Goal: Information Seeking & Learning: Learn about a topic

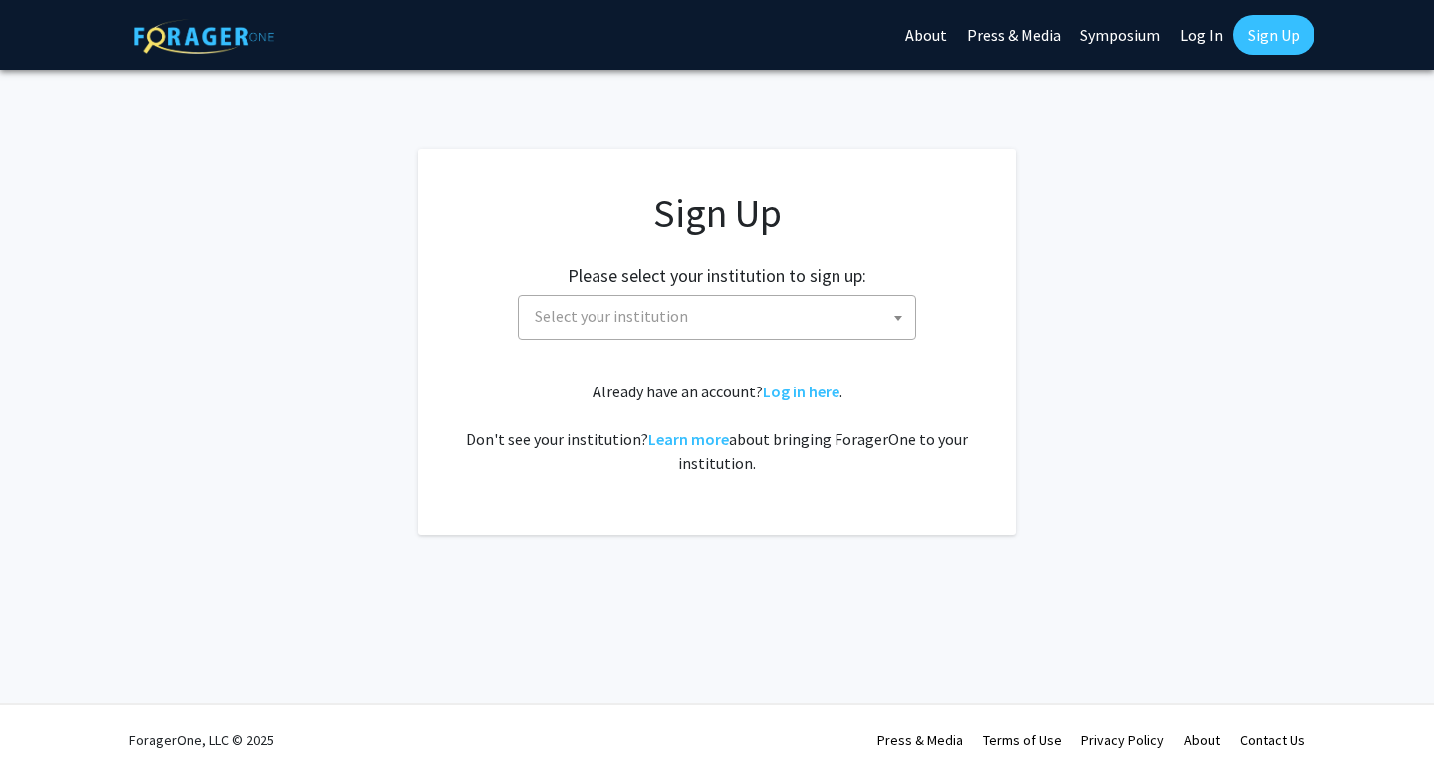
click at [822, 311] on span "Select your institution" at bounding box center [721, 316] width 389 height 41
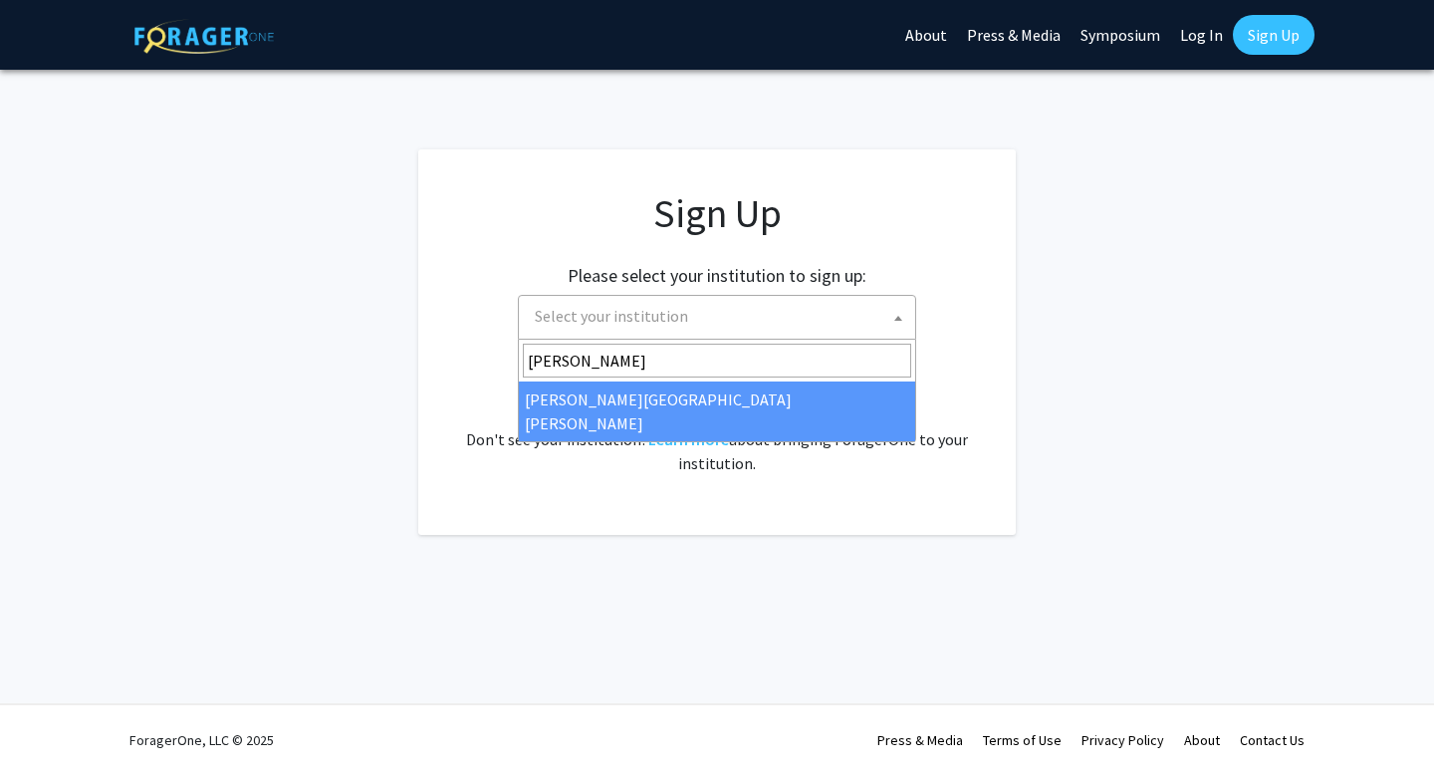
type input "john"
select select "1"
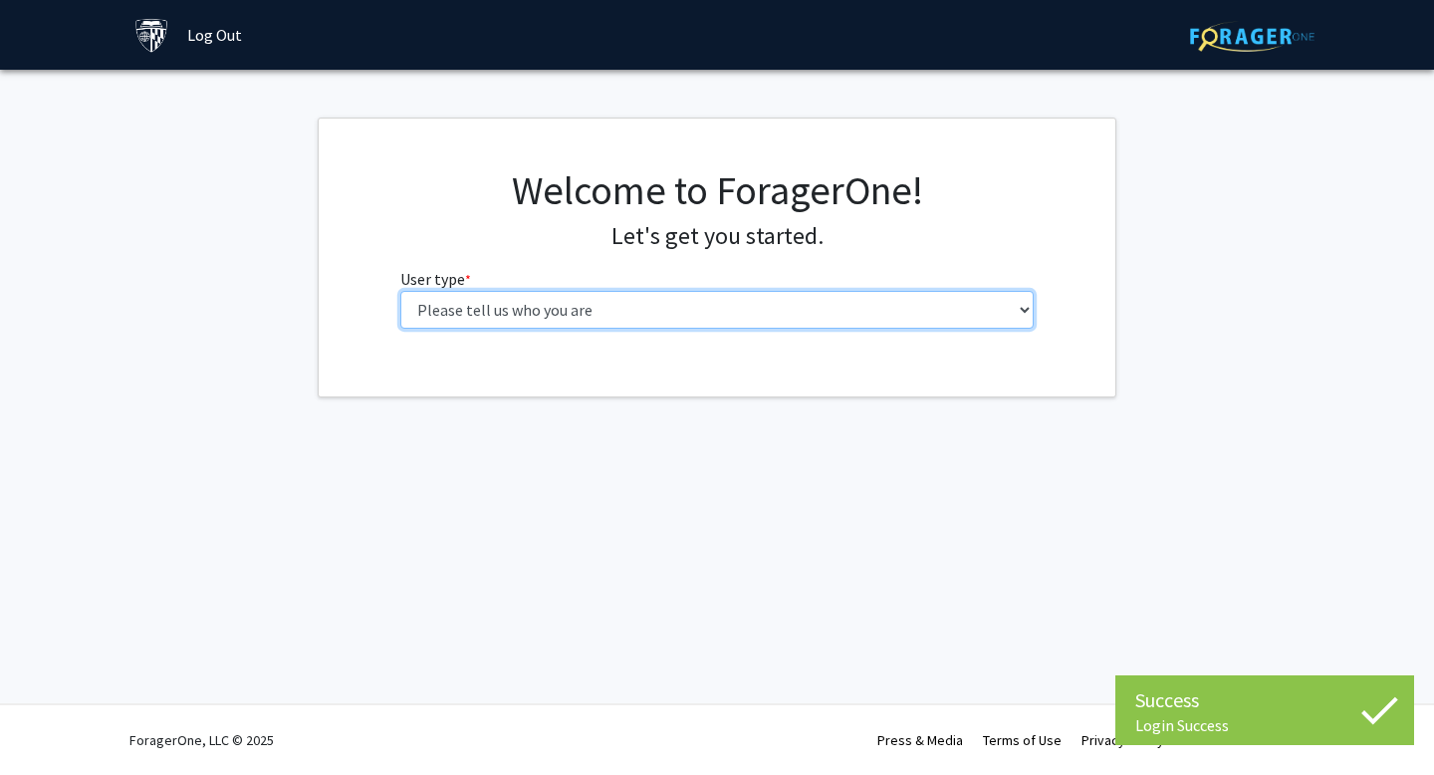
click at [779, 311] on select "Please tell us who you are Undergraduate Student Master's Student Doctoral Cand…" at bounding box center [717, 310] width 635 height 38
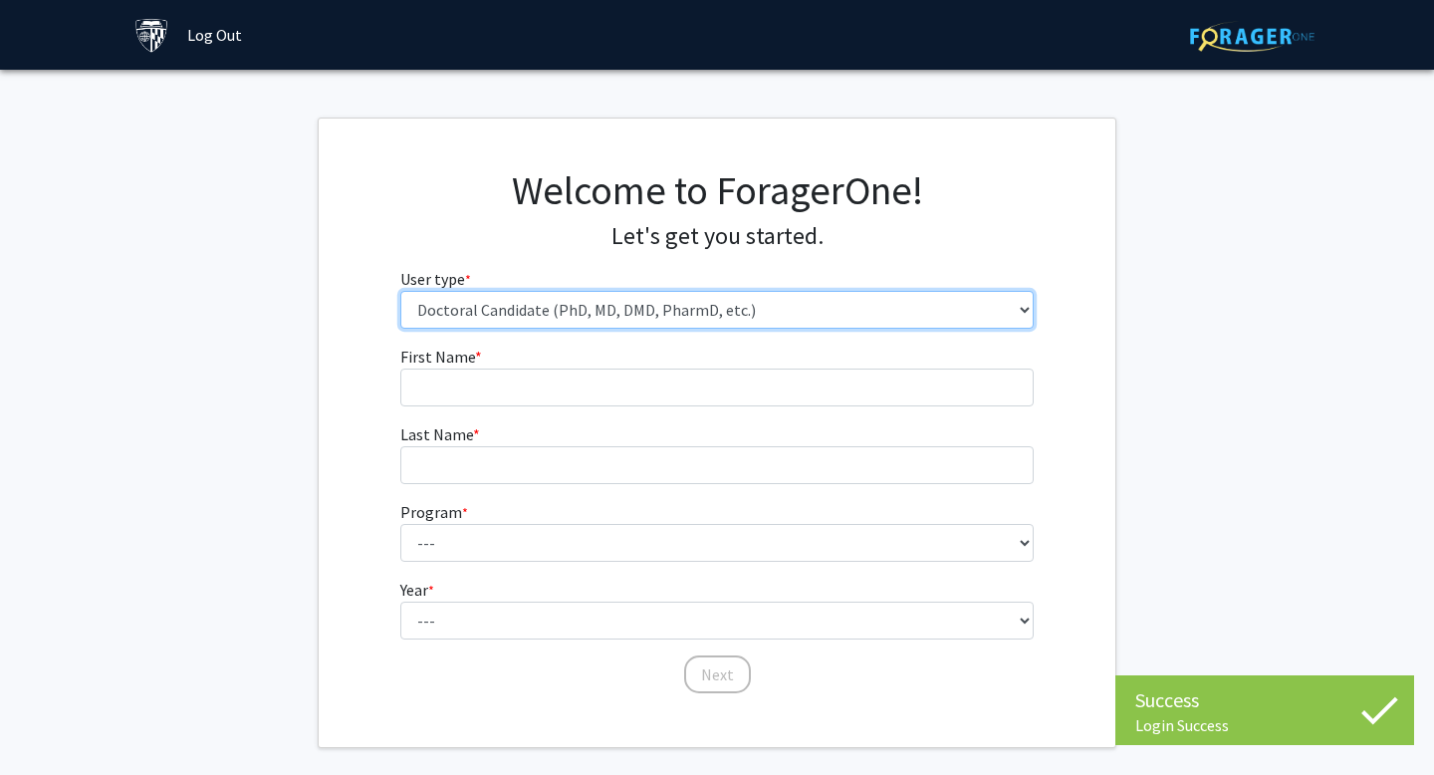
click at [784, 301] on select "Please tell us who you are Undergraduate Student Master's Student Doctoral Cand…" at bounding box center [717, 310] width 635 height 38
select select "2: masters"
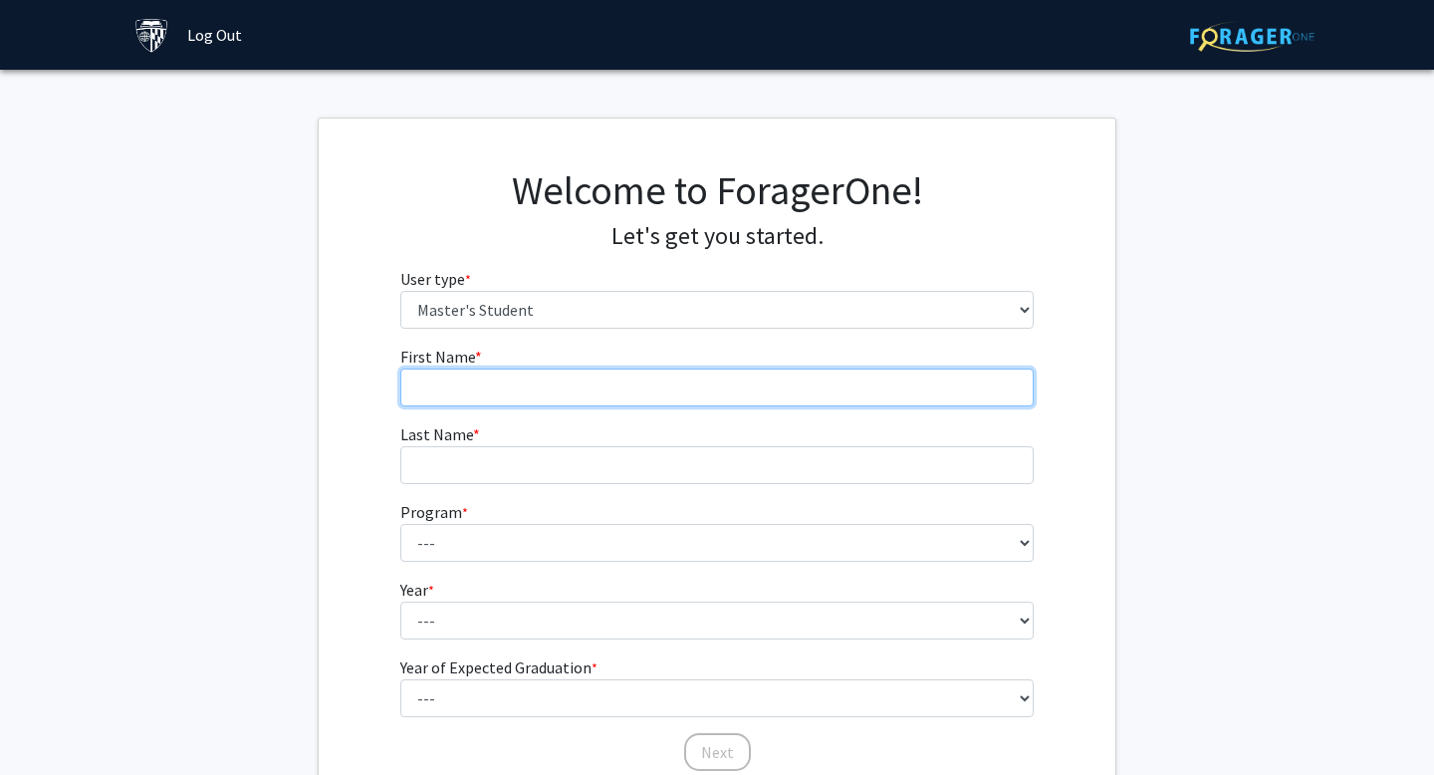
click at [702, 403] on input "First Name * required" at bounding box center [717, 388] width 635 height 38
type input "Sumin"
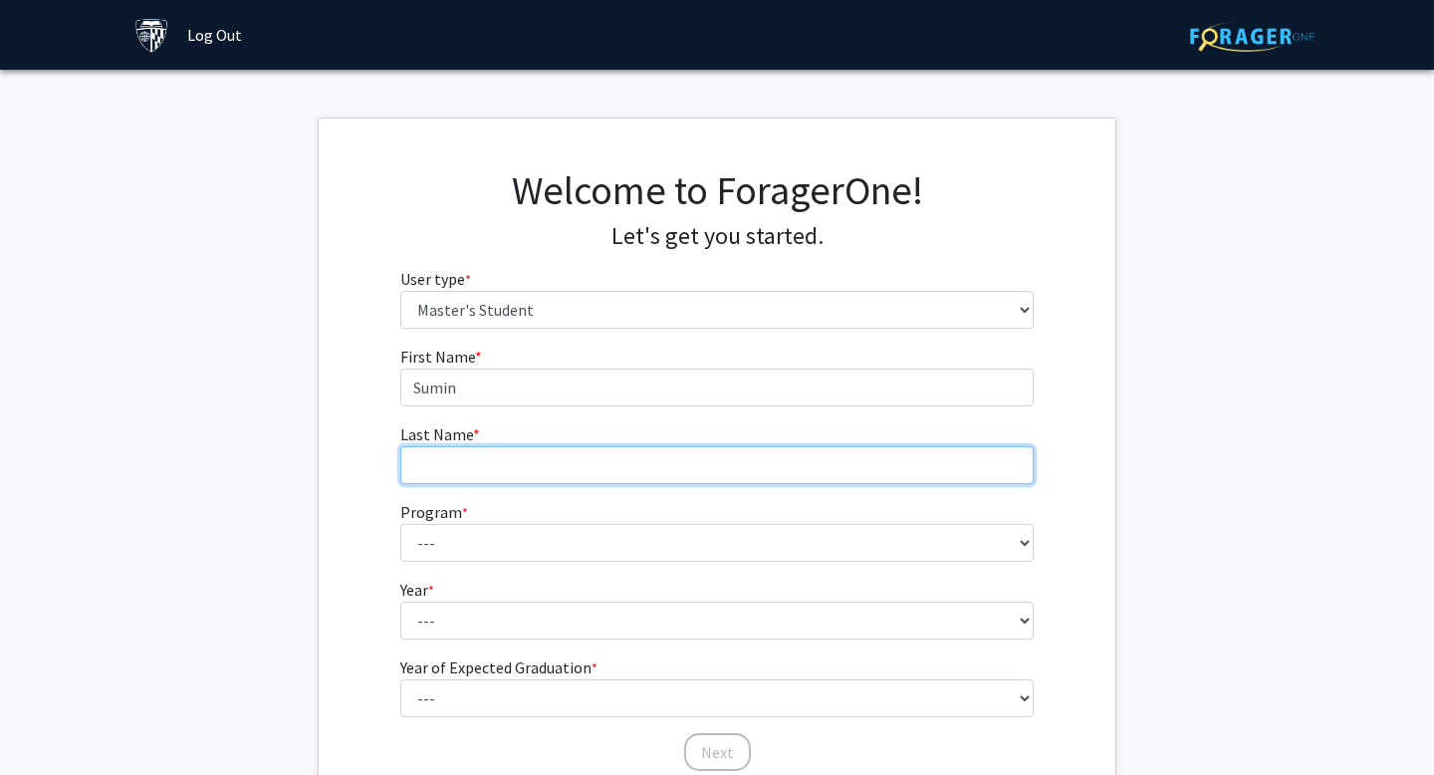
type input "Hong"
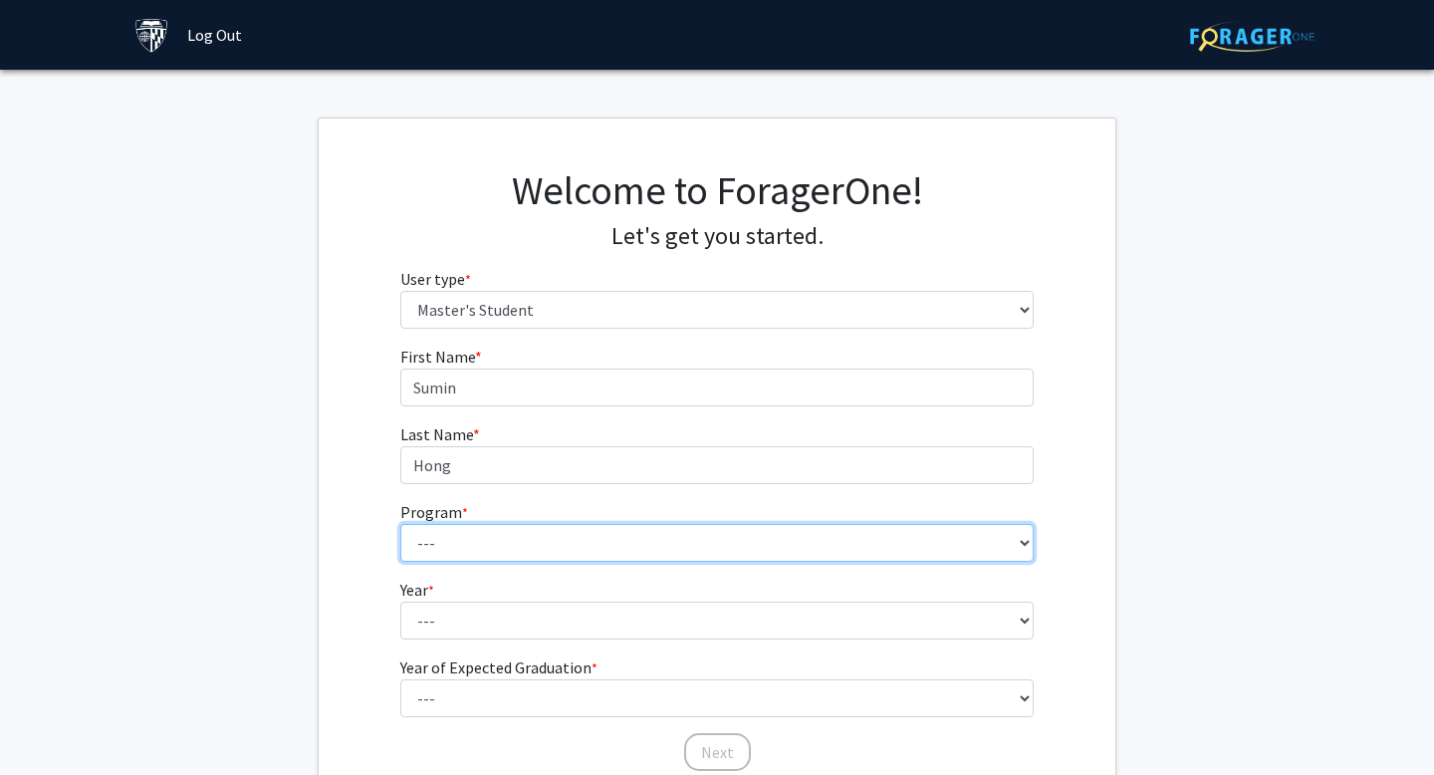
click at [577, 528] on select "--- Anatomy Education Applied and Computational Mathematics Applied Biomedical …" at bounding box center [717, 543] width 635 height 38
select select "21: 13"
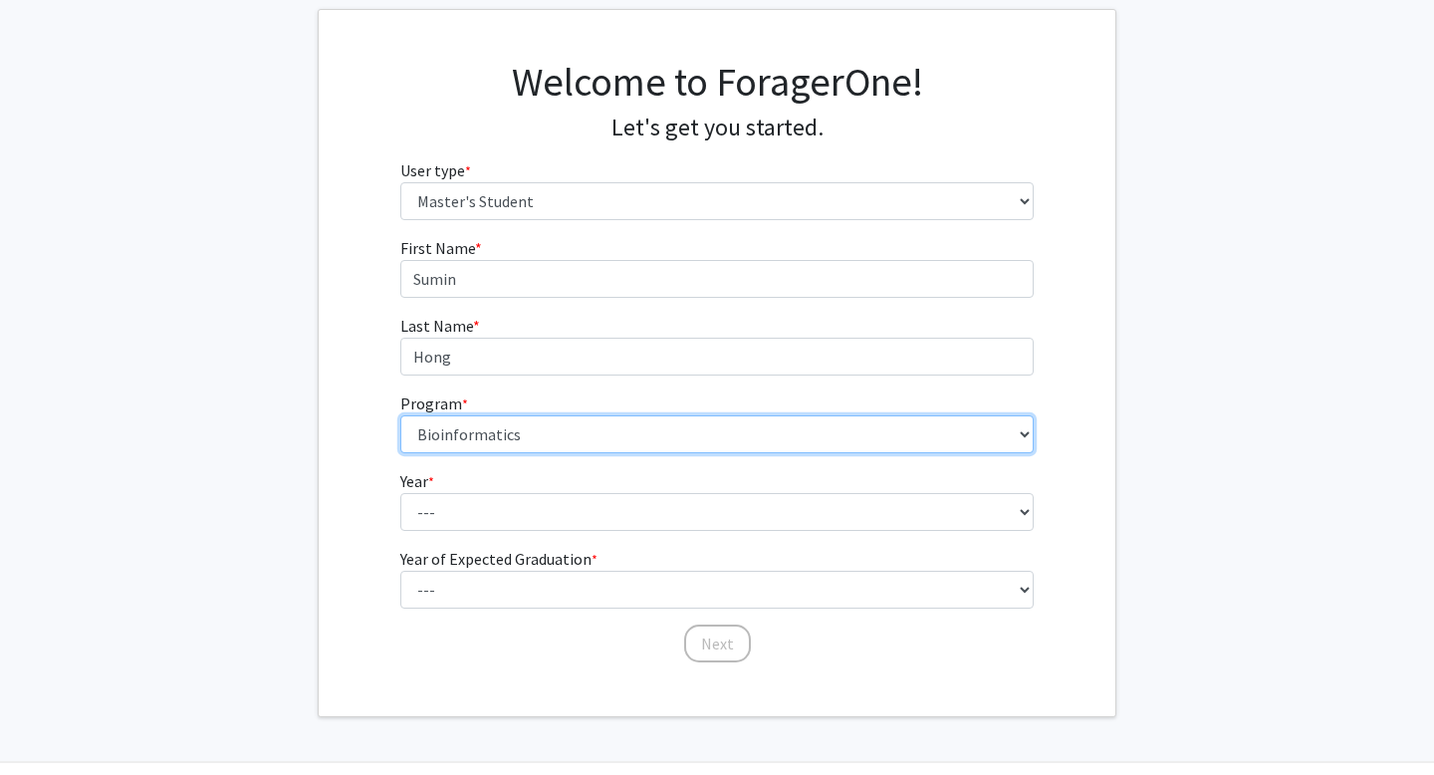
scroll to position [120, 0]
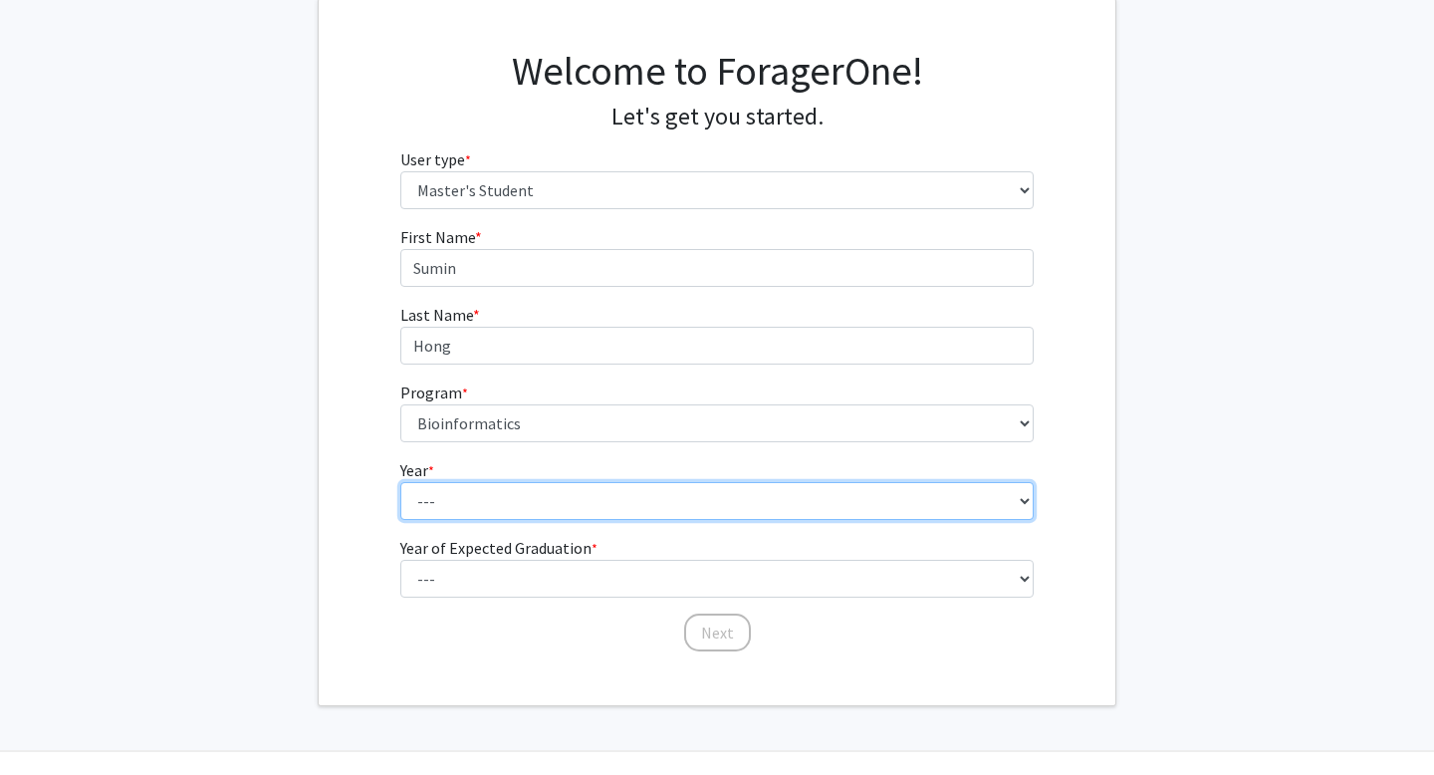
click at [512, 509] on select "--- First Year Second Year" at bounding box center [717, 501] width 635 height 38
select select "1: first_year"
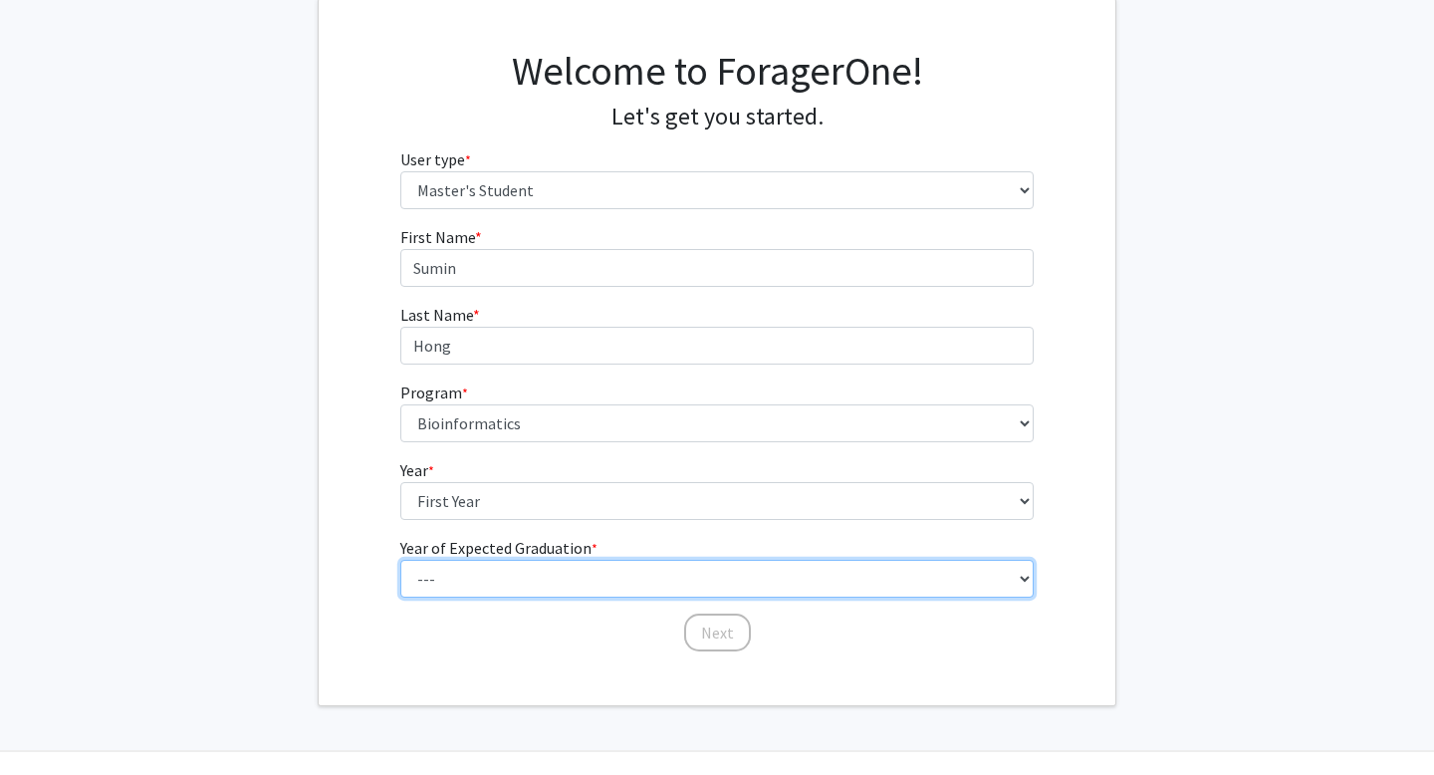
click at [489, 574] on select "--- 2025 2026 2027 2028 2029 2030 2031 2032 2033 2034" at bounding box center [717, 579] width 635 height 38
select select "2: 2026"
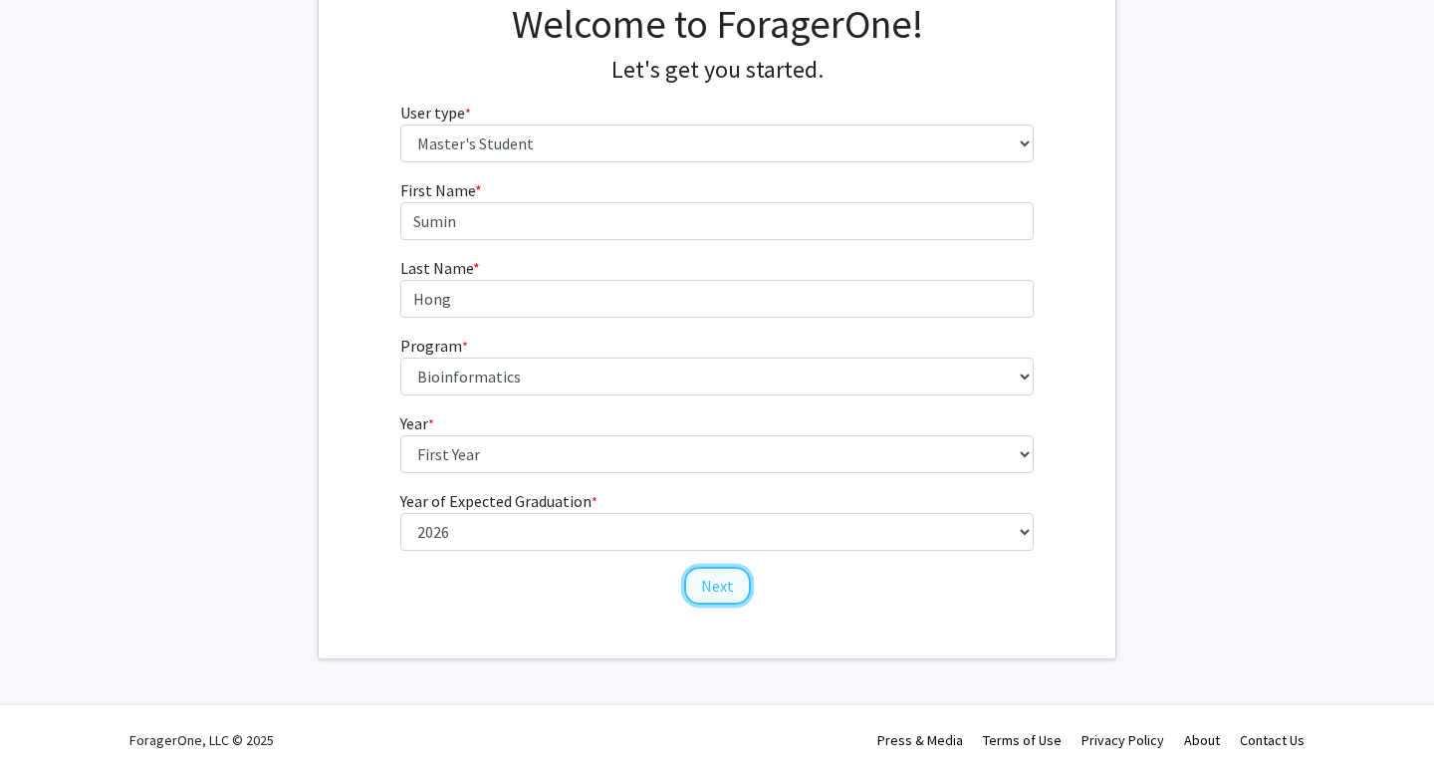
click at [725, 578] on button "Next" at bounding box center [717, 586] width 67 height 38
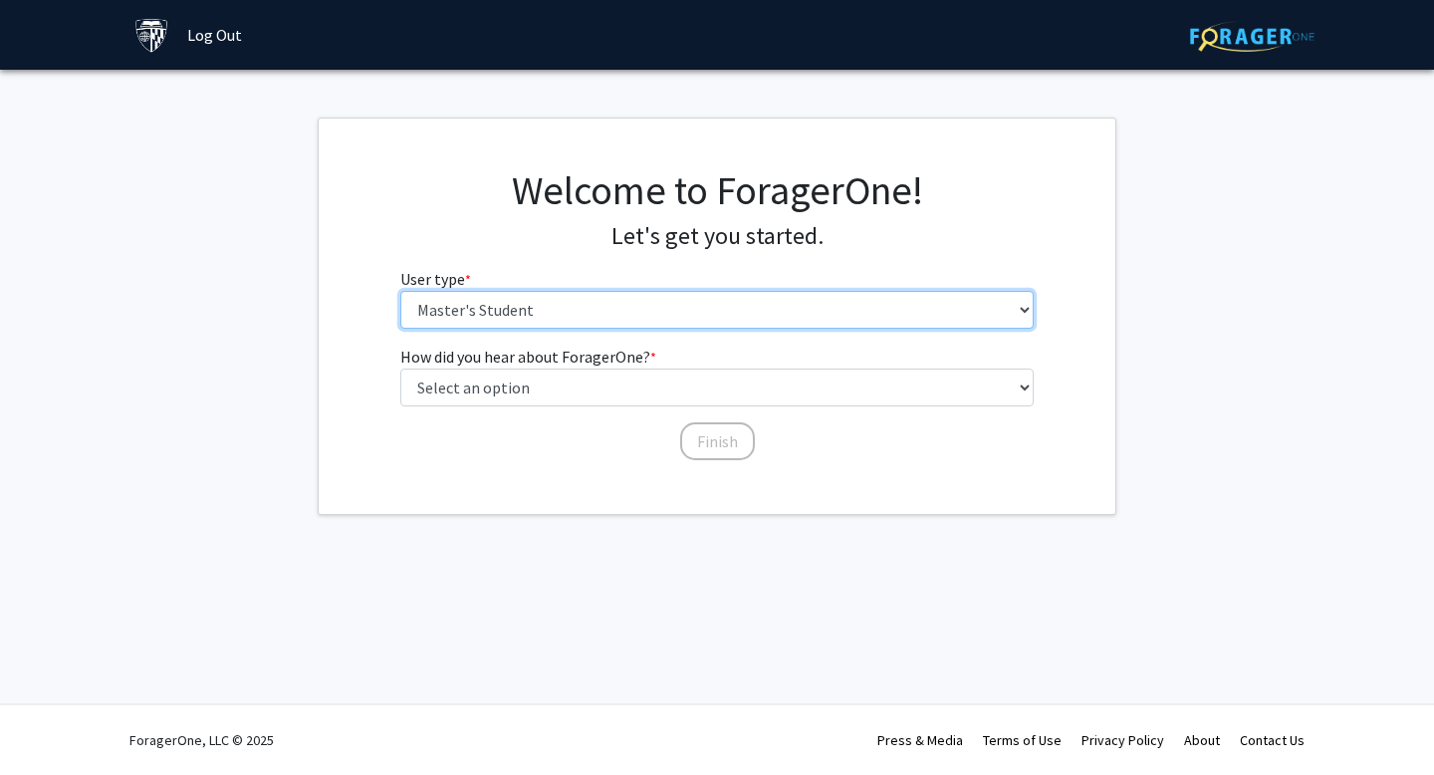
click at [655, 317] on select "Please tell us who you are Undergraduate Student Master's Student Doctoral Cand…" at bounding box center [717, 310] width 635 height 38
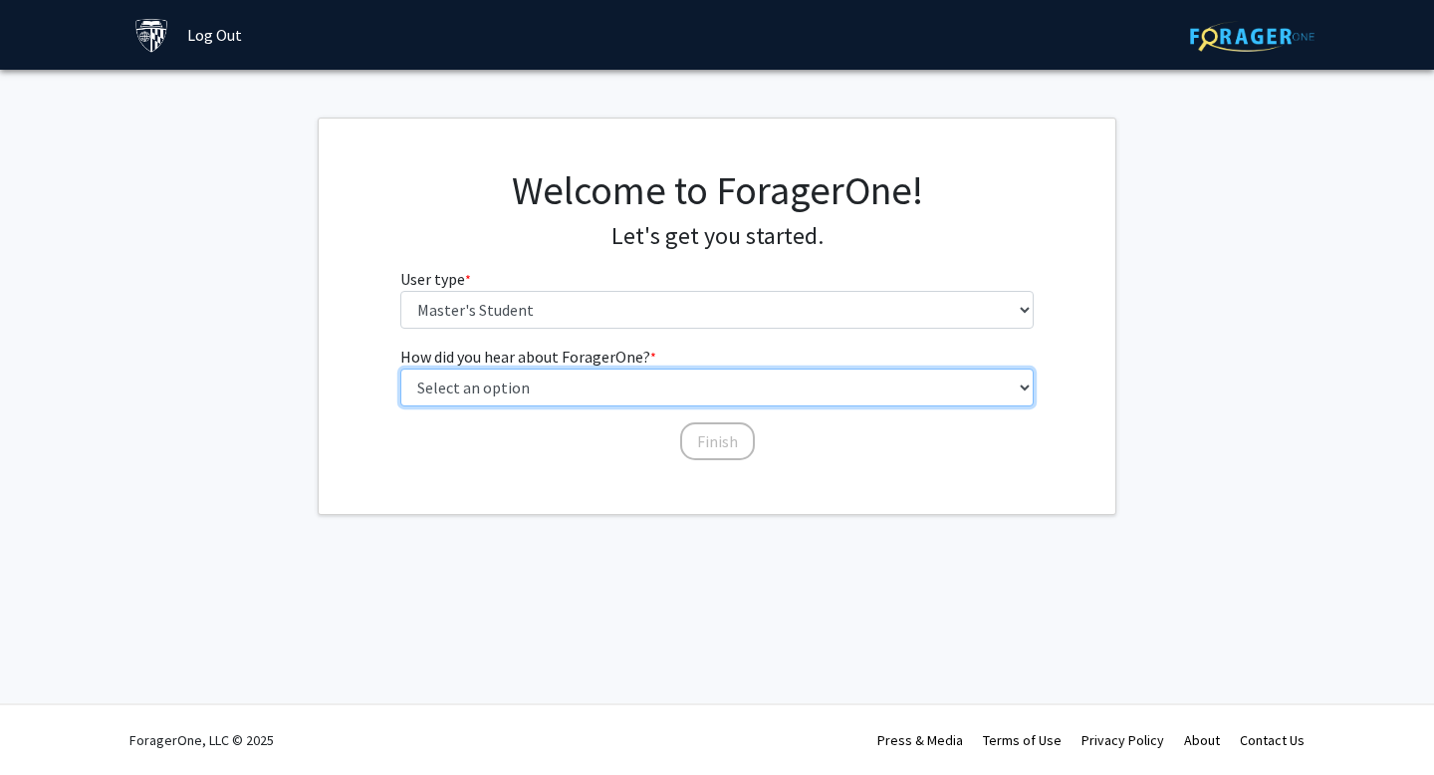
click at [604, 400] on select "Select an option Peer/student recommendation Faculty/staff recommendation Unive…" at bounding box center [717, 388] width 635 height 38
select select "3: university_website"
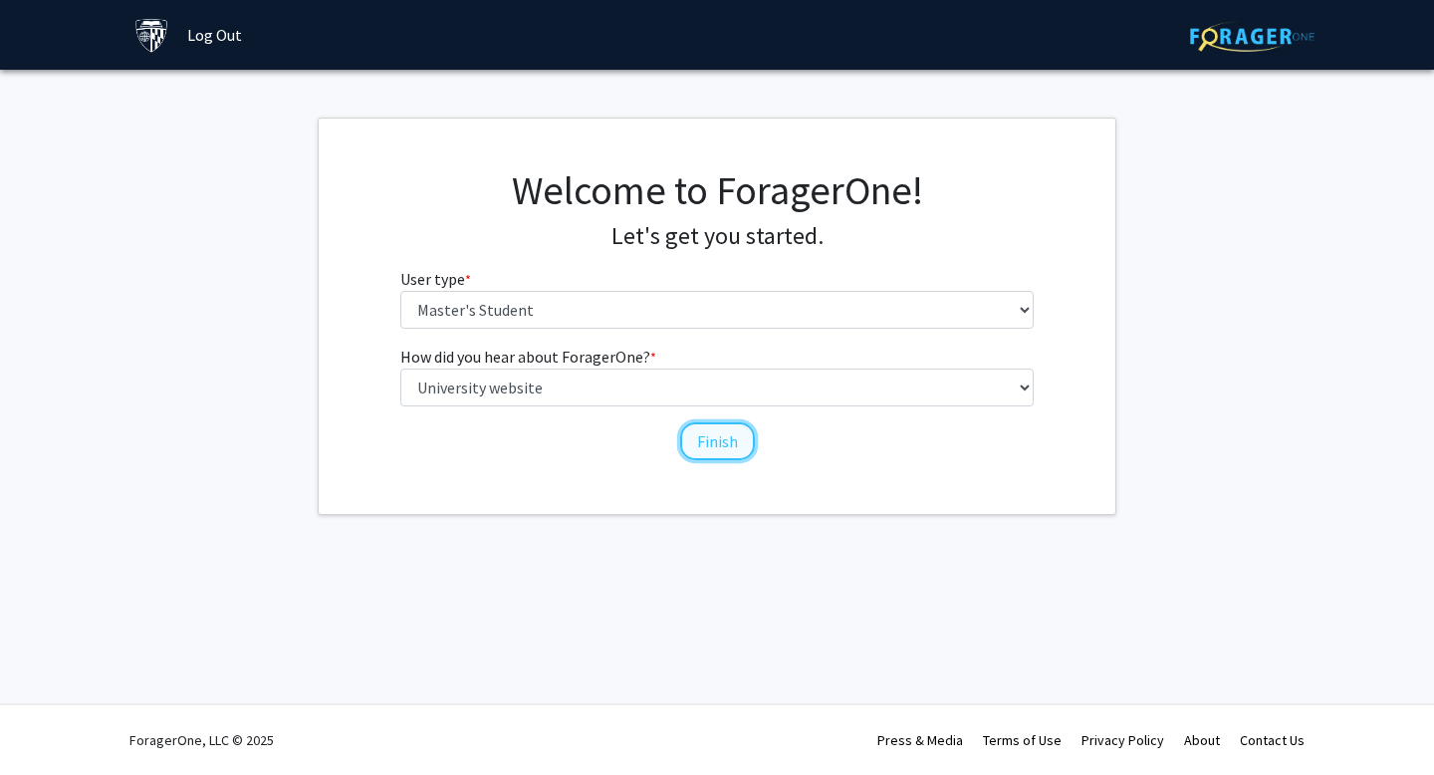
click at [718, 443] on button "Finish" at bounding box center [717, 441] width 75 height 38
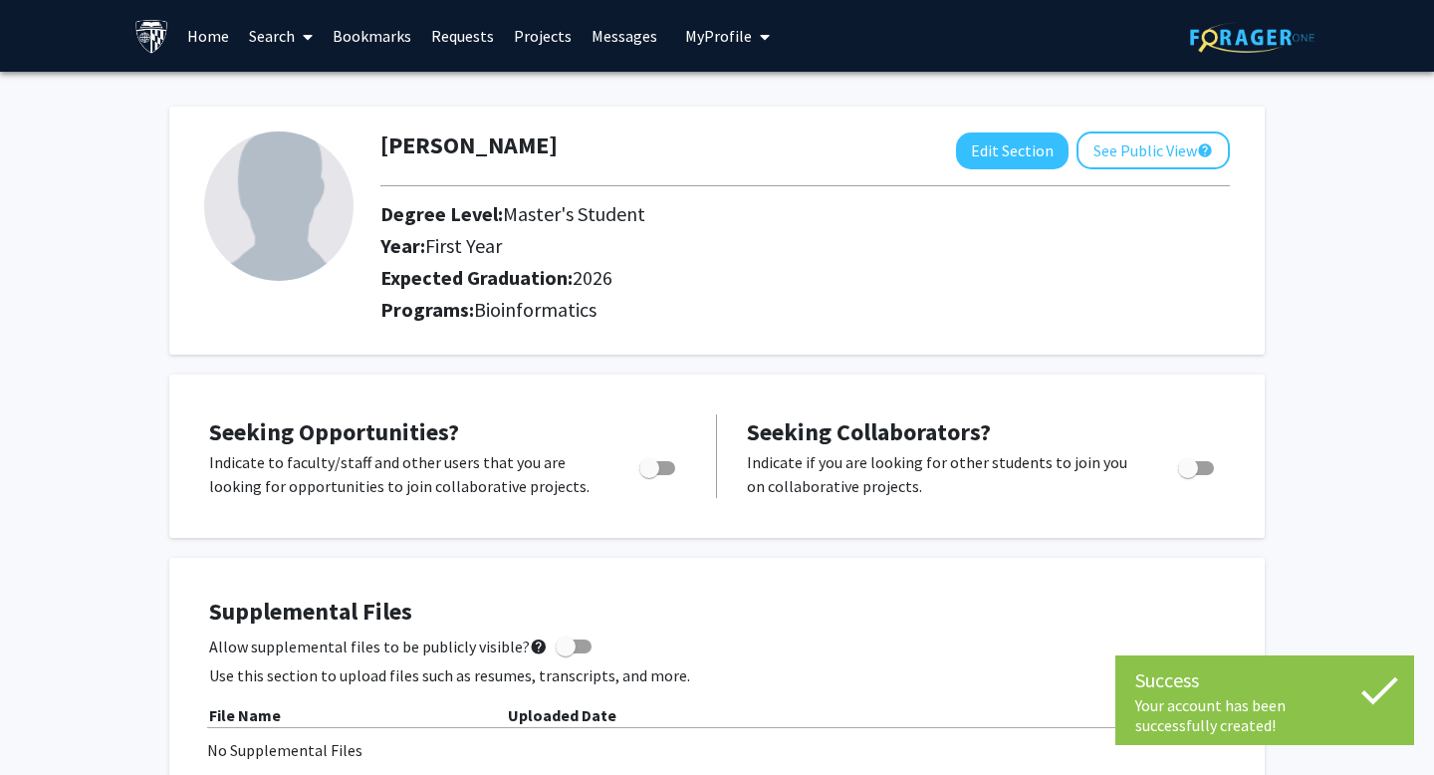
click at [287, 25] on link "Search" at bounding box center [281, 36] width 84 height 70
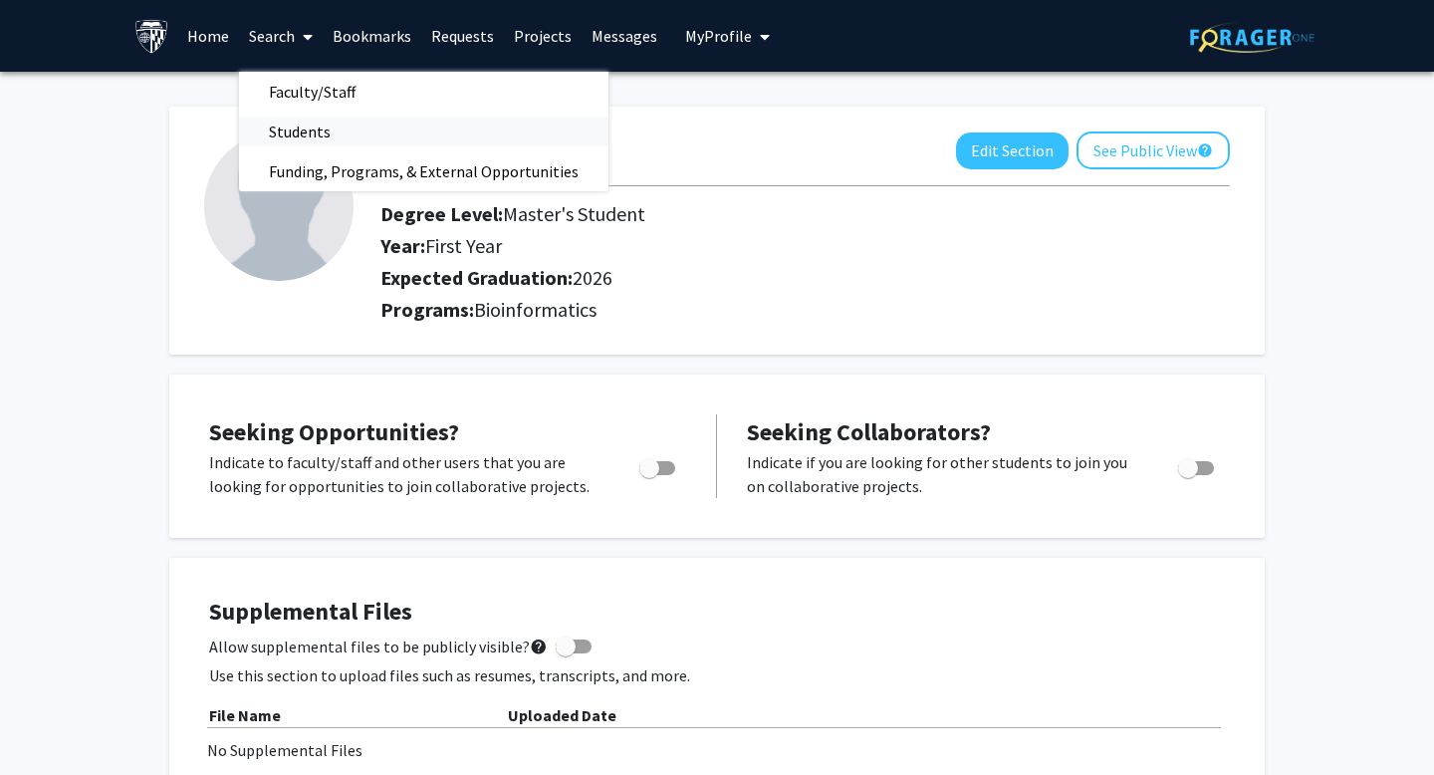
click at [296, 128] on span "Students" at bounding box center [300, 132] width 122 height 40
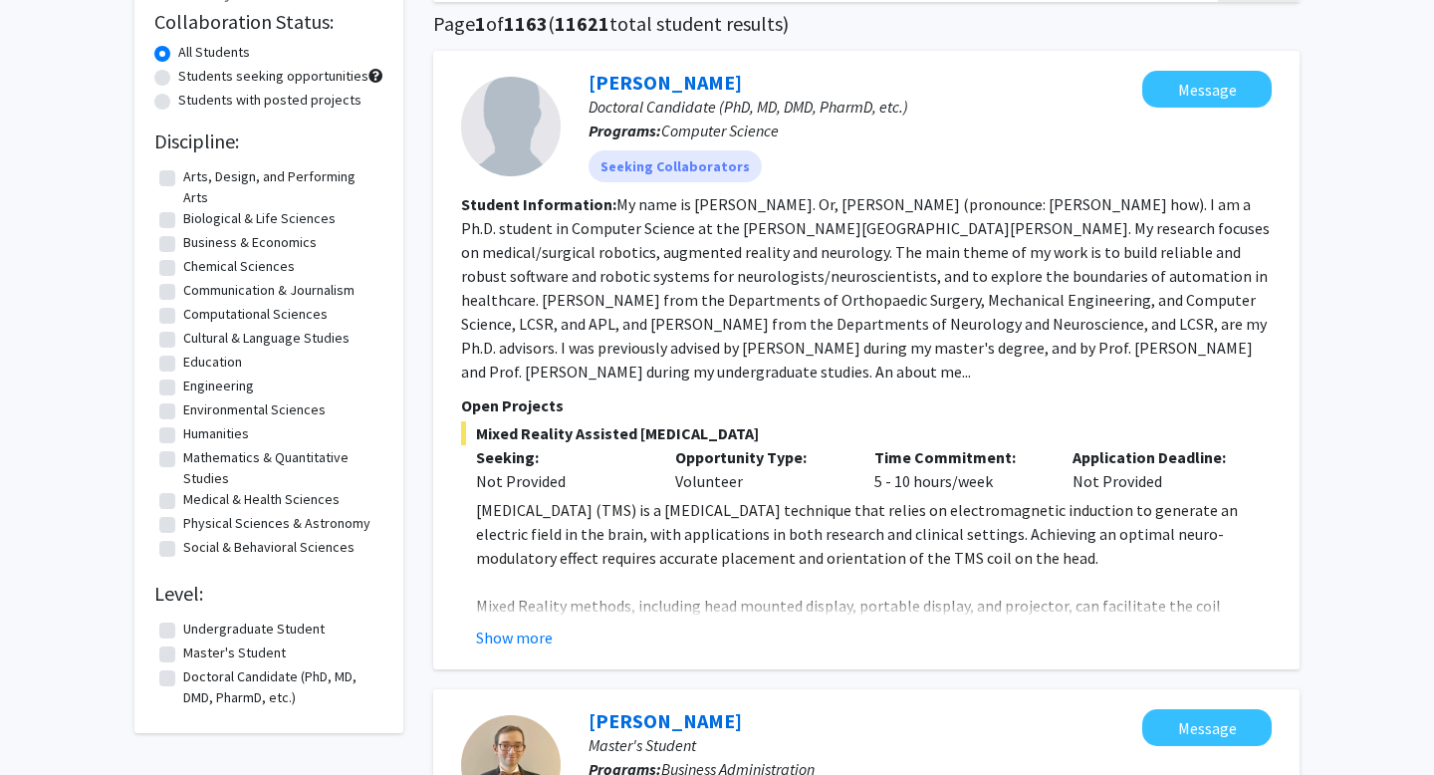
scroll to position [153, 0]
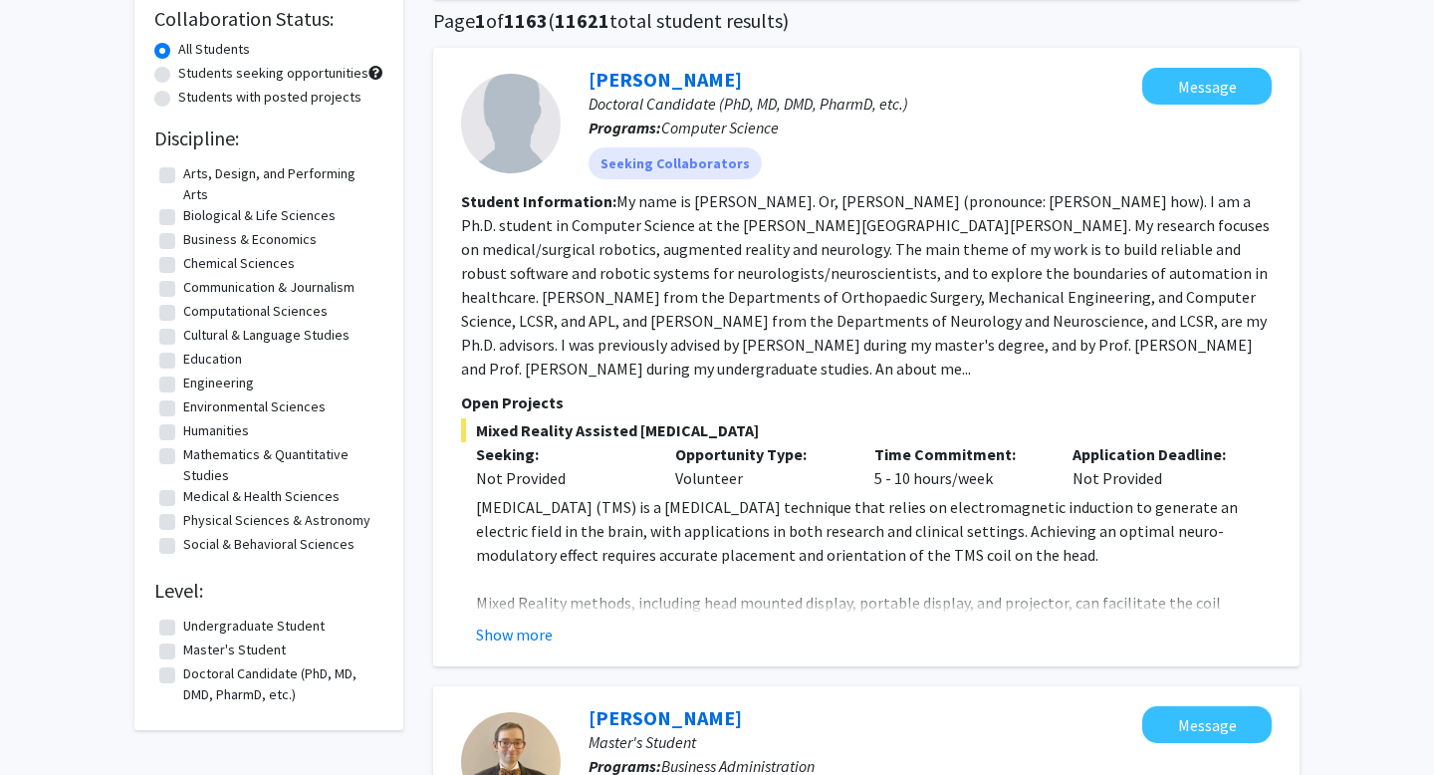
click at [183, 213] on label "Biological & Life Sciences" at bounding box center [259, 215] width 152 height 21
click at [183, 213] on input "Biological & Life Sciences" at bounding box center [189, 211] width 13 height 13
checkbox input "true"
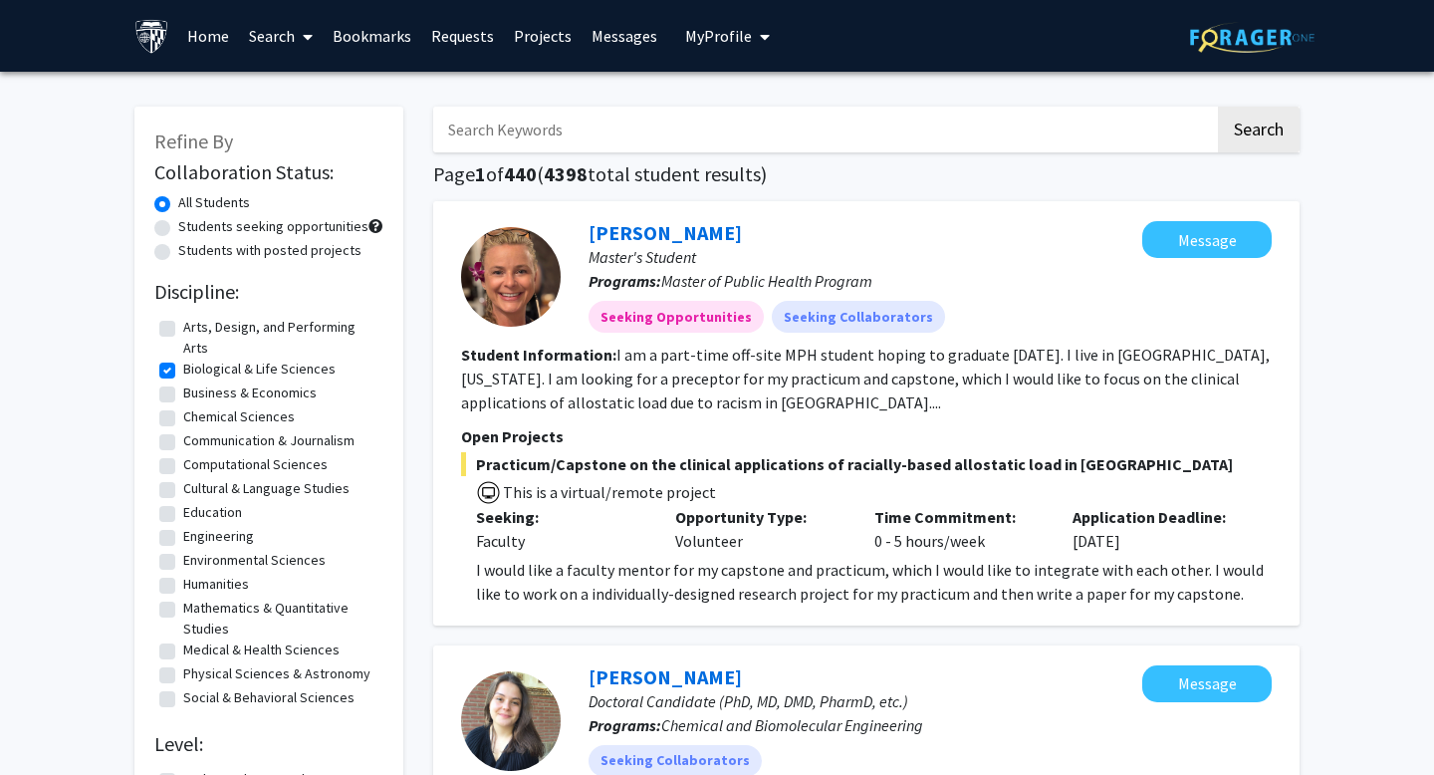
click at [593, 130] on input "Search Keywords" at bounding box center [824, 130] width 782 height 46
type input "bioinformatics"
click at [1218, 107] on button "Search" at bounding box center [1259, 130] width 82 height 46
checkbox input "false"
